Goal: Check status: Check status

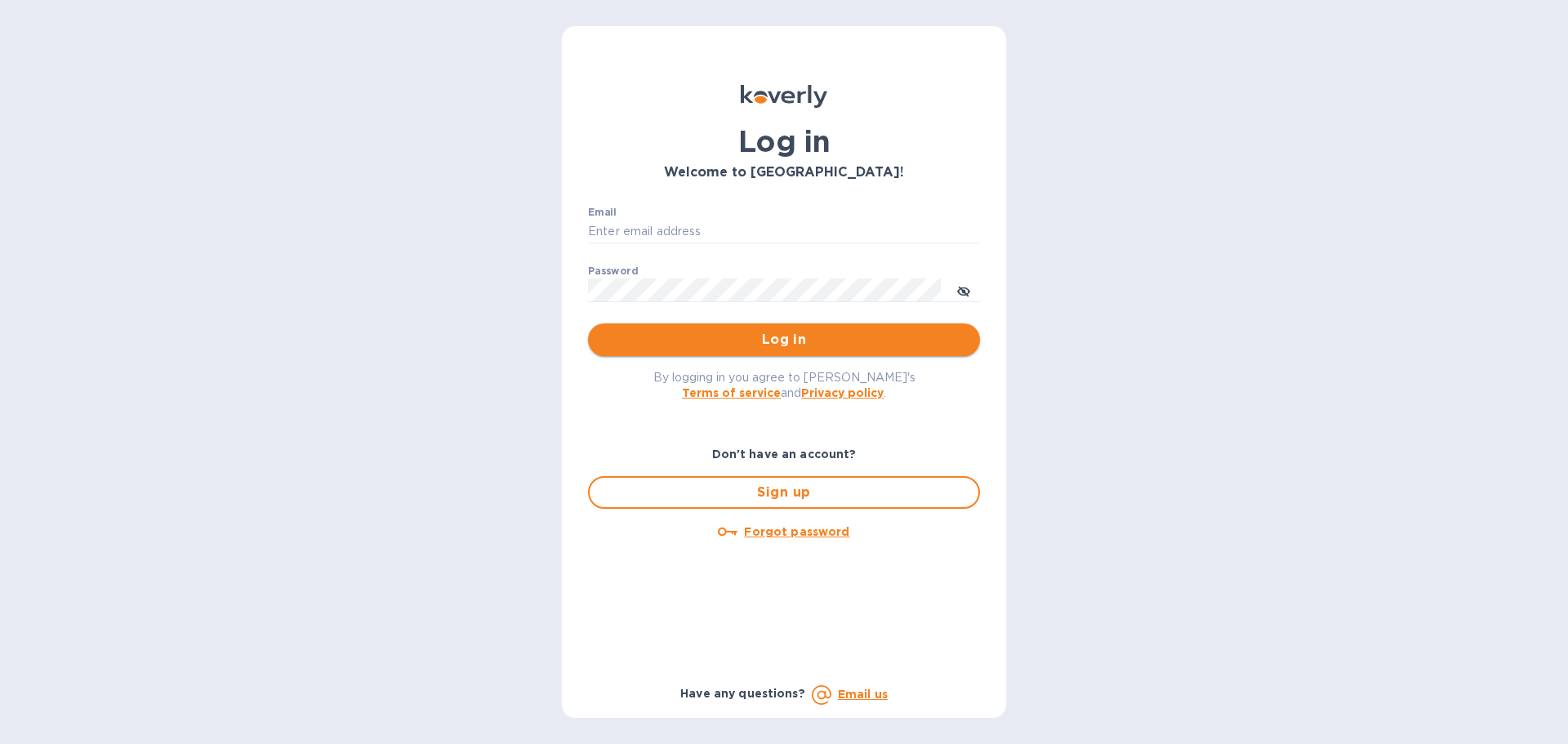
type input "mizy@simpleforwarding.com"
click at [841, 348] on span "Log in" at bounding box center [784, 339] width 366 height 19
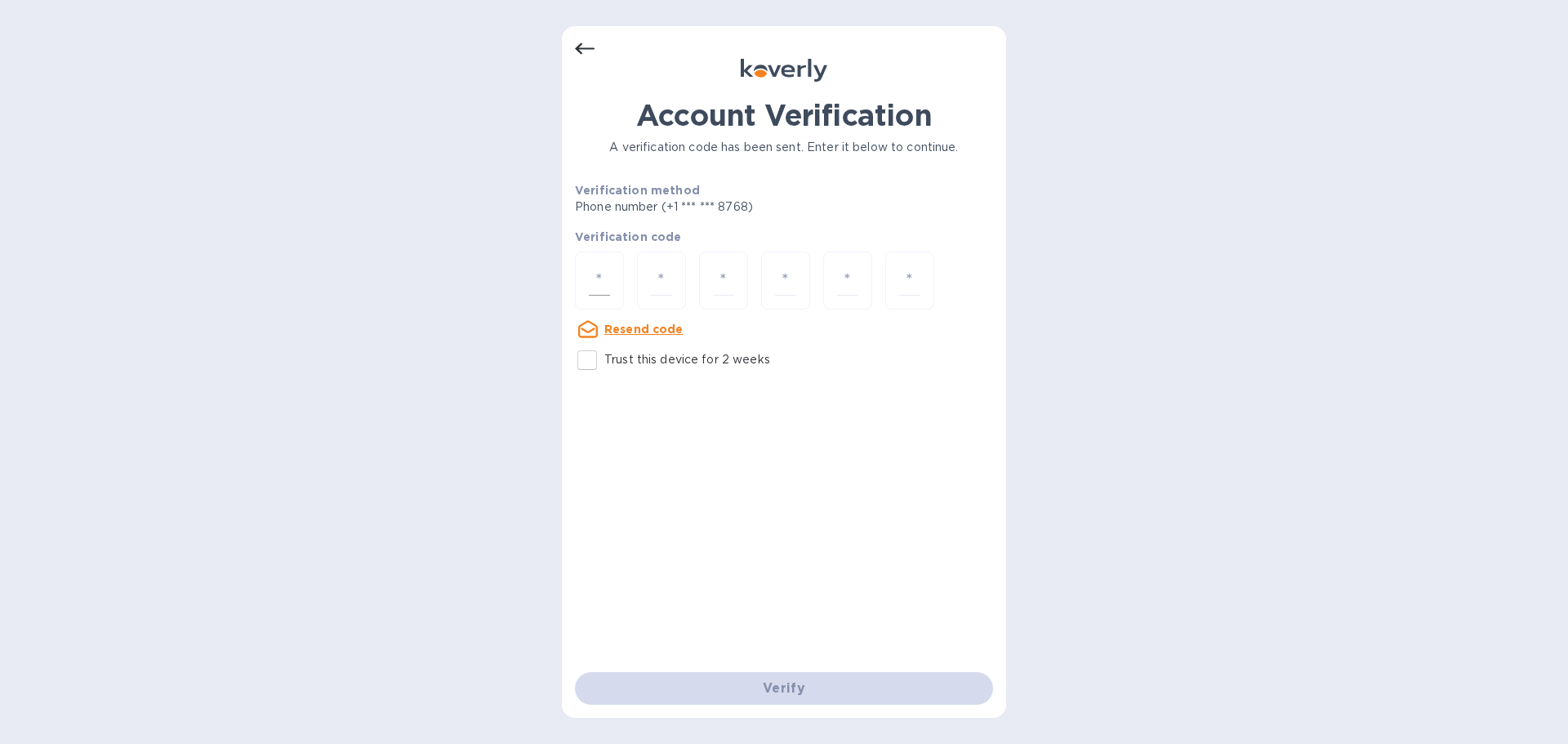
click at [591, 280] on input "number" at bounding box center [599, 280] width 21 height 30
paste input "9"
type input "9"
type input "4"
type input "9"
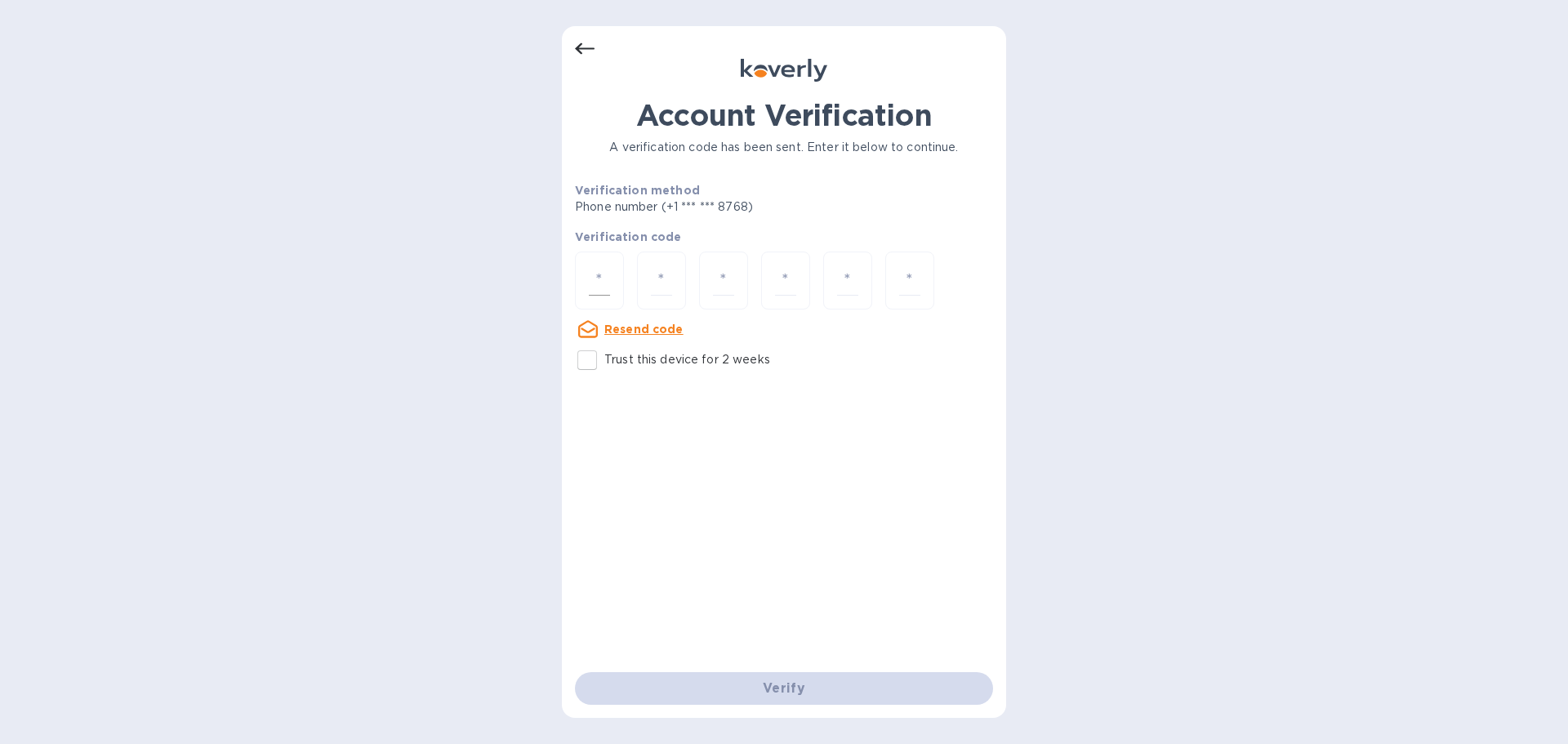
type input "7"
type input "6"
type input "8"
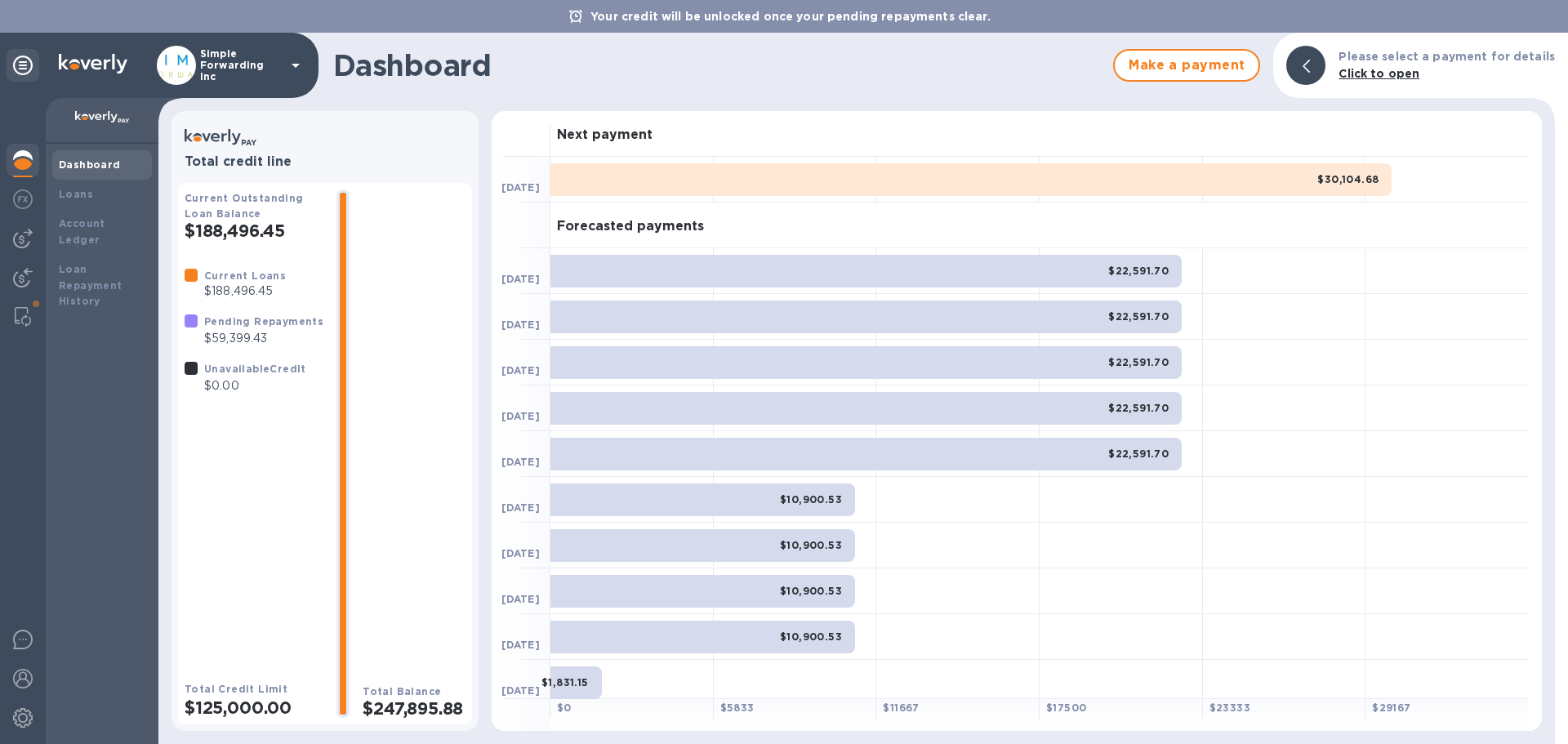
click at [328, 180] on div "Current Outstanding Loan Balance $188,496.45 Current Loans $188,496.45 Pending …" at bounding box center [325, 447] width 294 height 554
click at [115, 203] on div "Loans" at bounding box center [102, 195] width 99 height 29
